Goal: Information Seeking & Learning: Learn about a topic

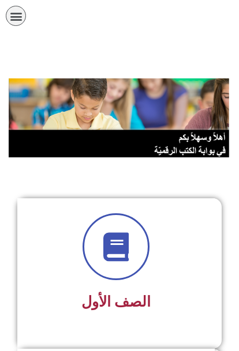
click at [8, 13] on div "תפריט" at bounding box center [16, 16] width 20 height 20
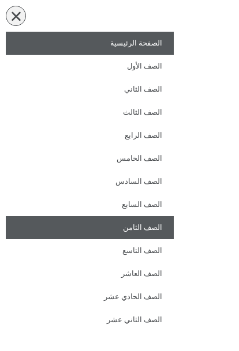
click at [109, 233] on link "الصف الثامن" at bounding box center [90, 227] width 168 height 23
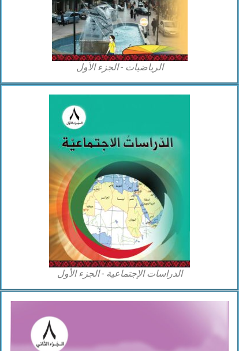
scroll to position [920, 0]
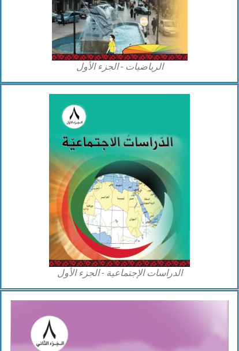
click at [67, 196] on img at bounding box center [119, 180] width 141 height 173
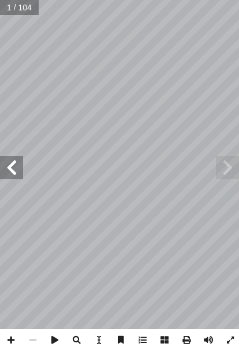
click at [21, 159] on span at bounding box center [11, 167] width 23 height 23
click at [14, 164] on span at bounding box center [11, 167] width 23 height 23
click at [7, 158] on span at bounding box center [11, 167] width 23 height 23
click at [14, 157] on span at bounding box center [11, 167] width 23 height 23
click at [19, 156] on span at bounding box center [11, 167] width 23 height 23
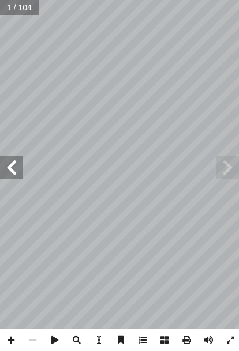
click at [5, 161] on span at bounding box center [11, 167] width 23 height 23
click at [20, 174] on span at bounding box center [11, 167] width 23 height 23
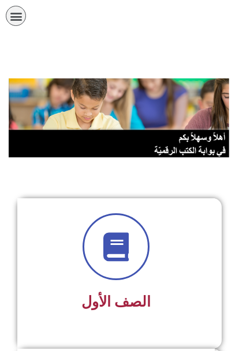
click at [17, 14] on icon "כפתור פתיחת תפריט" at bounding box center [16, 16] width 13 height 13
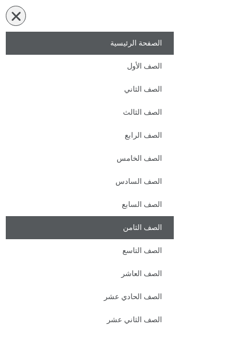
click at [145, 233] on link "الصف الثامن" at bounding box center [90, 227] width 168 height 23
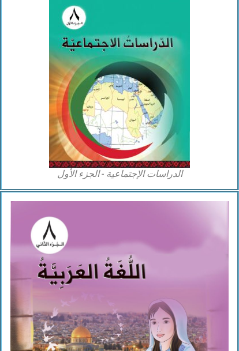
scroll to position [1010, 0]
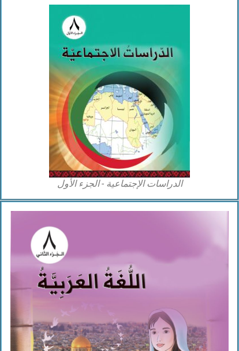
click at [164, 145] on img at bounding box center [119, 91] width 141 height 173
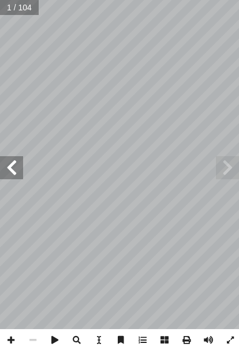
click at [9, 170] on span at bounding box center [11, 167] width 23 height 23
click at [6, 165] on span at bounding box center [11, 167] width 23 height 23
click at [11, 179] on span at bounding box center [11, 167] width 23 height 23
click at [14, 169] on span at bounding box center [11, 167] width 23 height 23
click at [5, 167] on span at bounding box center [11, 167] width 23 height 23
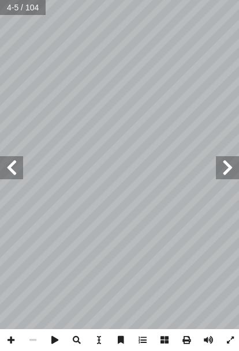
click at [10, 171] on span at bounding box center [11, 167] width 23 height 23
click at [16, 172] on span at bounding box center [11, 167] width 23 height 23
click at [12, 178] on span at bounding box center [11, 167] width 23 height 23
click at [14, 172] on span at bounding box center [11, 167] width 23 height 23
click at [13, 173] on span at bounding box center [11, 167] width 23 height 23
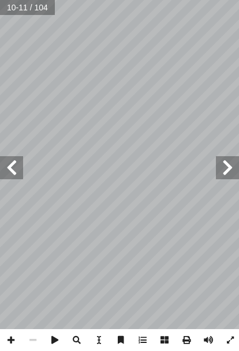
click at [19, 176] on span at bounding box center [11, 167] width 23 height 23
click at [231, 165] on span at bounding box center [227, 167] width 23 height 23
click at [228, 165] on span at bounding box center [227, 167] width 23 height 23
click at [17, 170] on span at bounding box center [11, 167] width 23 height 23
click at [16, 168] on span at bounding box center [11, 167] width 23 height 23
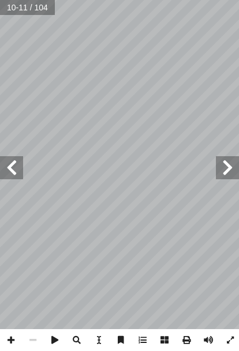
click at [8, 170] on span at bounding box center [11, 167] width 23 height 23
click at [12, 171] on span at bounding box center [11, 167] width 23 height 23
click at [10, 170] on span at bounding box center [11, 167] width 23 height 23
click at [9, 173] on span at bounding box center [11, 167] width 23 height 23
click at [14, 177] on span at bounding box center [11, 167] width 23 height 23
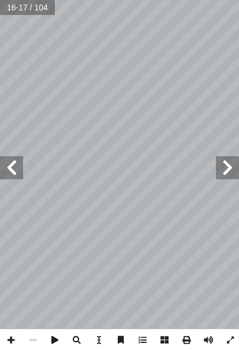
click at [9, 178] on span at bounding box center [11, 167] width 23 height 23
click at [8, 167] on span at bounding box center [11, 167] width 23 height 23
click at [14, 171] on span at bounding box center [11, 167] width 23 height 23
click at [22, 165] on span at bounding box center [11, 167] width 23 height 23
click at [19, 168] on span at bounding box center [11, 167] width 23 height 23
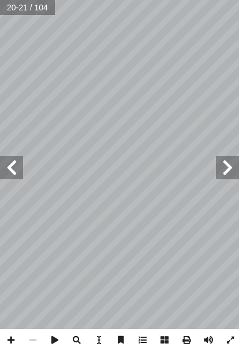
click at [14, 166] on span at bounding box center [11, 167] width 23 height 23
click at [10, 171] on span at bounding box center [11, 167] width 23 height 23
click at [14, 167] on span at bounding box center [11, 167] width 23 height 23
click at [17, 162] on span at bounding box center [11, 167] width 23 height 23
click at [15, 167] on span at bounding box center [11, 167] width 23 height 23
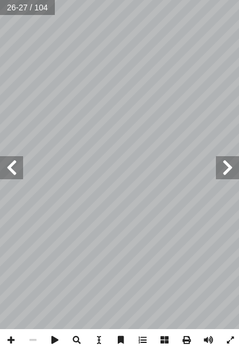
click at [14, 165] on span at bounding box center [11, 167] width 23 height 23
click at [10, 170] on span at bounding box center [11, 167] width 23 height 23
